Goal: Download file/media

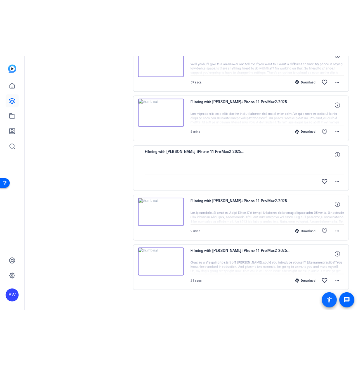
scroll to position [339, 0]
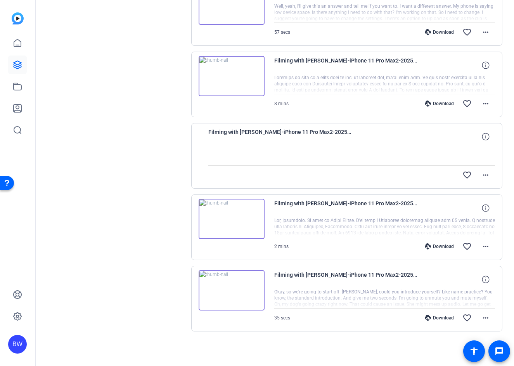
click at [429, 247] on icon at bounding box center [428, 246] width 6 height 6
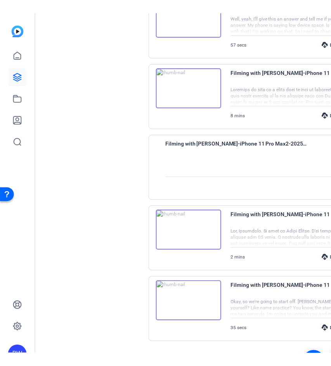
scroll to position [337, 0]
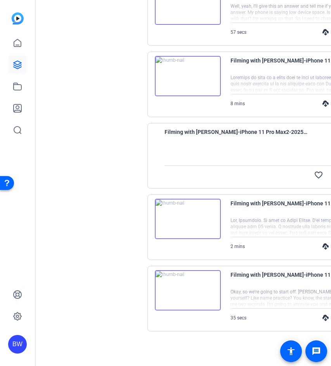
click at [116, 163] on div "Sessions Scripts Sessions more_horiz Filming with [PERSON_NAME] [DATE] 11:16 AM…" at bounding box center [75, 37] width 124 height 638
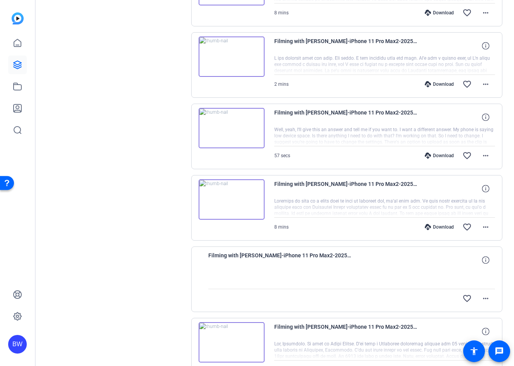
scroll to position [215, 0]
click at [438, 226] on div "Download" at bounding box center [439, 228] width 37 height 6
click at [429, 156] on icon at bounding box center [428, 156] width 6 height 6
click at [441, 84] on div "Download" at bounding box center [439, 85] width 37 height 6
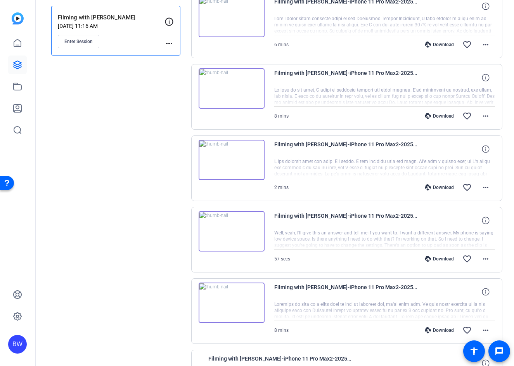
scroll to position [111, 0]
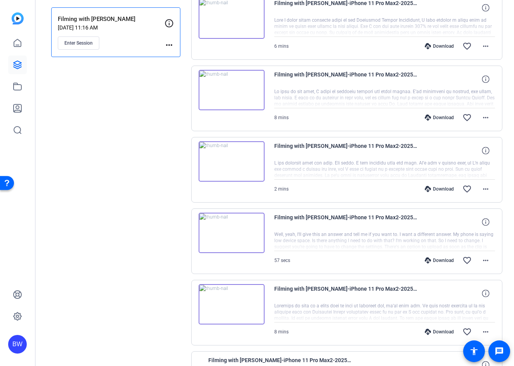
click at [443, 117] on div "Download" at bounding box center [439, 117] width 37 height 6
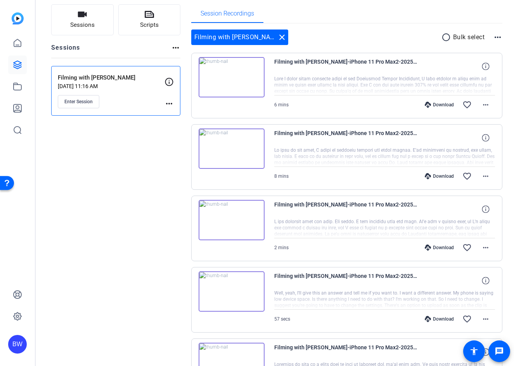
scroll to position [52, 0]
click at [442, 104] on div "Download" at bounding box center [439, 105] width 37 height 6
